Goal: Task Accomplishment & Management: Manage account settings

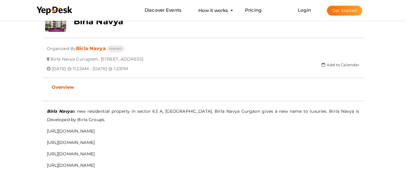
scroll to position [169, 0]
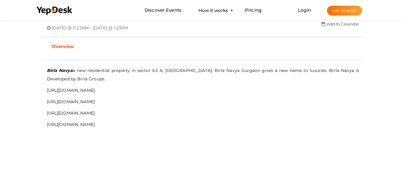
click at [340, 12] on button "Get Started" at bounding box center [344, 11] width 35 height 10
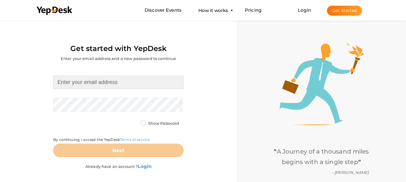
drag, startPoint x: 79, startPoint y: 79, endPoint x: 85, endPoint y: 81, distance: 5.8
click at [79, 79] on input at bounding box center [118, 83] width 130 height 14
type input "[EMAIL_ADDRESS][DOMAIN_NAME]"
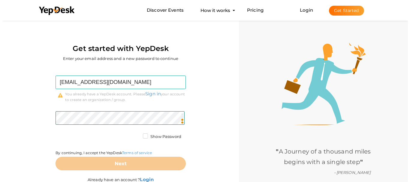
scroll to position [26, 0]
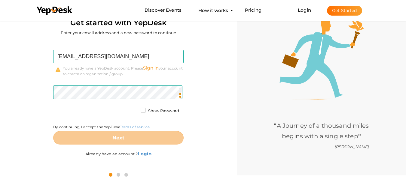
click at [156, 69] on link "Sign in" at bounding box center [151, 68] width 16 height 6
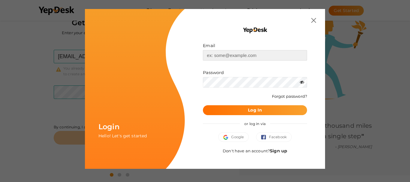
type input "[EMAIL_ADDRESS][DOMAIN_NAME]"
click at [247, 110] on button "Log In" at bounding box center [255, 110] width 104 height 10
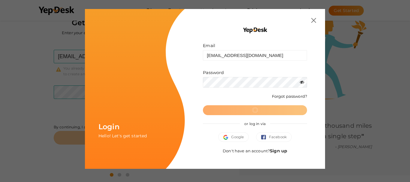
scroll to position [0, 0]
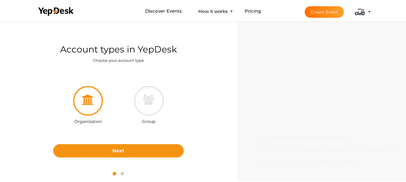
scroll to position [19, 0]
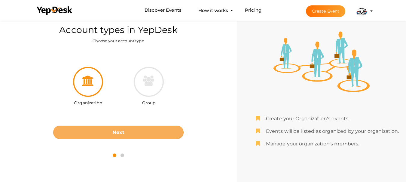
click at [119, 138] on button "Next" at bounding box center [118, 133] width 130 height 14
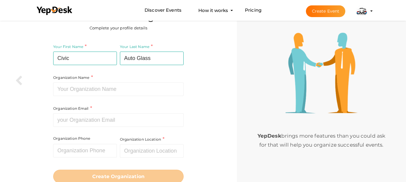
click at [363, 18] on li "Create Event Civic Auto Glass civicautoglass086@gmail.com Personal Profile My E…" at bounding box center [334, 11] width 80 height 22
click at [367, 11] on img at bounding box center [362, 11] width 12 height 12
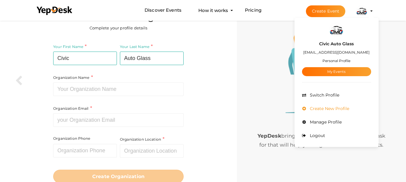
click at [337, 111] on span "Create New Profile" at bounding box center [328, 108] width 41 height 5
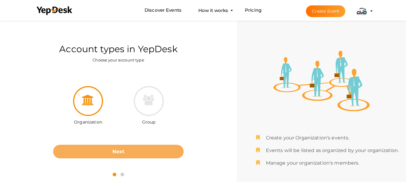
click at [128, 147] on button "Next" at bounding box center [118, 152] width 130 height 14
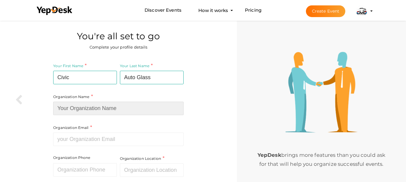
click at [97, 112] on input at bounding box center [118, 109] width 130 height 14
type input "Civic Auto Glass"
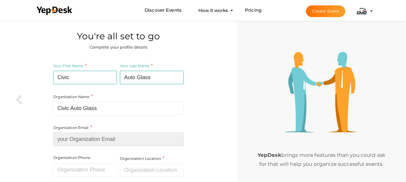
type input "[EMAIL_ADDRESS][DOMAIN_NAME]"
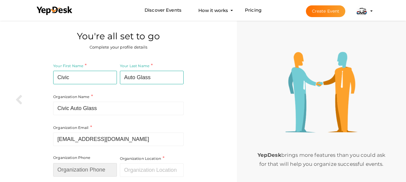
type input "05109994490"
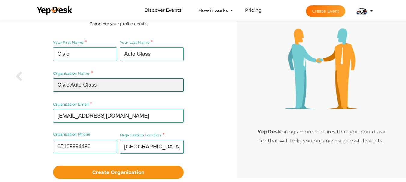
scroll to position [42, 0]
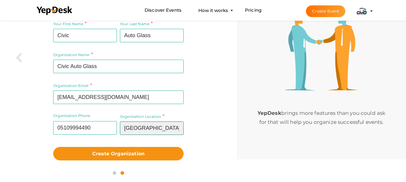
click at [148, 132] on input "[GEOGRAPHIC_DATA]" at bounding box center [152, 129] width 64 height 14
type input "United States"
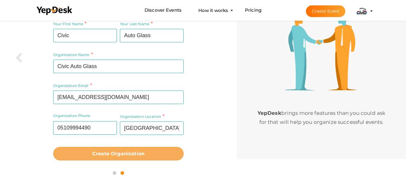
click at [127, 156] on b "Create Organization" at bounding box center [118, 154] width 52 height 6
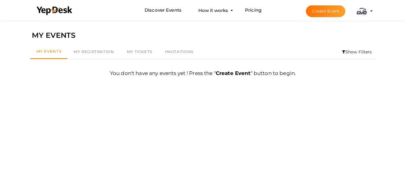
click at [363, 12] on img at bounding box center [362, 11] width 12 height 12
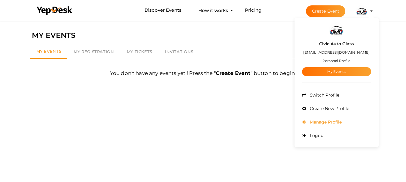
click at [332, 119] on li "Manage Profile" at bounding box center [336, 123] width 69 height 14
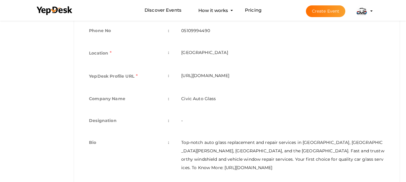
scroll to position [209, 0]
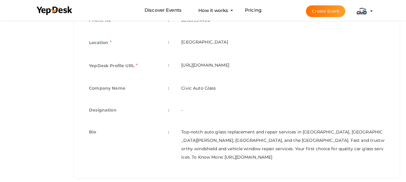
click at [242, 65] on td "[URL][DOMAIN_NAME]" at bounding box center [282, 66] width 215 height 23
click at [242, 65] on td "https://www.yepdesk.com/profile/civic-auto-glass" at bounding box center [282, 66] width 215 height 23
copy tbody "https://www.yepdesk.com/profile/civic-auto-glass"
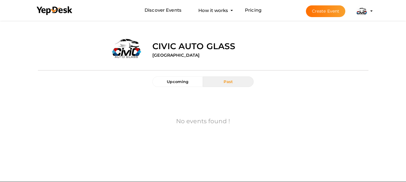
click at [241, 76] on div at bounding box center [203, 70] width 330 height 12
click at [241, 80] on button "Past" at bounding box center [228, 82] width 50 height 11
click at [188, 80] on span "Upcoming" at bounding box center [178, 81] width 22 height 5
click at [372, 12] on li "Create Event Civic Auto Glass civicautoglass086@gmail.com Personal Profile My E…" at bounding box center [334, 11] width 80 height 22
click at [369, 12] on button "Civic Auto Glass civicautoglass086@gmail.com Personal Profile My Events Admin S…" at bounding box center [362, 11] width 16 height 13
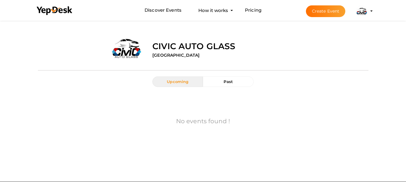
click at [363, 14] on img at bounding box center [362, 11] width 12 height 12
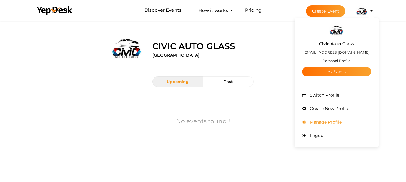
click at [339, 119] on li "Manage Profile" at bounding box center [336, 123] width 69 height 14
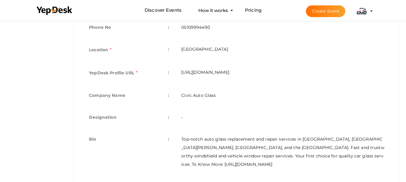
scroll to position [209, 0]
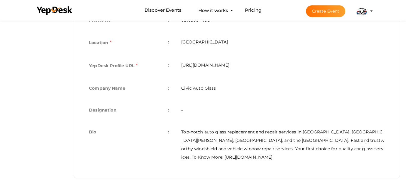
click at [209, 67] on td "[URL][DOMAIN_NAME]" at bounding box center [282, 66] width 215 height 23
click at [209, 67] on td "https://www.yepdesk.com/profile/civic-auto-glass" at bounding box center [282, 66] width 215 height 23
copy tbody "https://www.yepdesk.com/profile/civic-auto-glass"
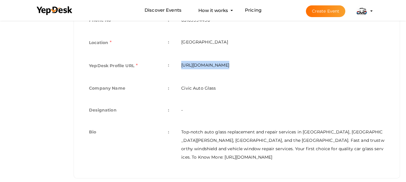
scroll to position [0, 0]
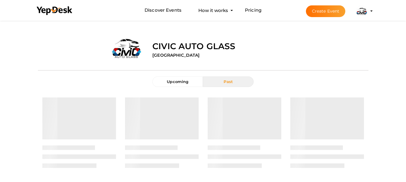
click at [165, 47] on label "Civic Auto Glass" at bounding box center [193, 46] width 83 height 12
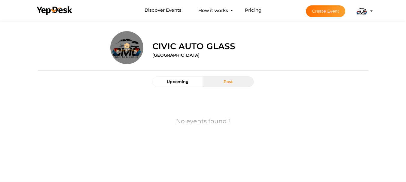
click at [137, 49] on input "file" at bounding box center [126, 59] width 33 height 33
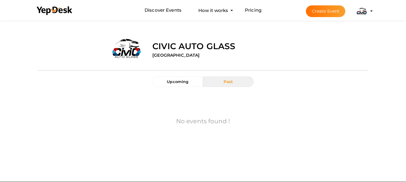
click at [366, 10] on img at bounding box center [362, 11] width 12 height 12
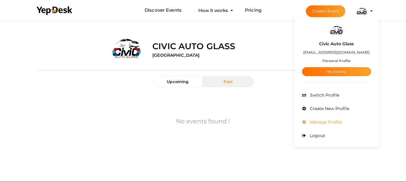
click at [339, 123] on span "Manage Profile" at bounding box center [324, 122] width 33 height 5
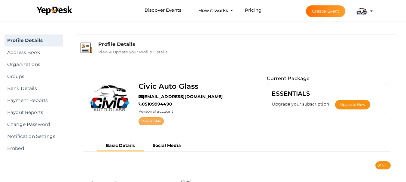
click at [155, 120] on link "View Profile" at bounding box center [150, 121] width 25 height 8
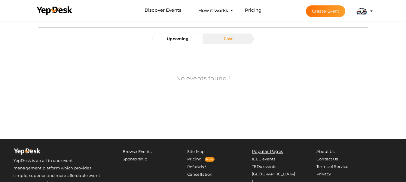
scroll to position [84, 0]
